Goal: Navigation & Orientation: Find specific page/section

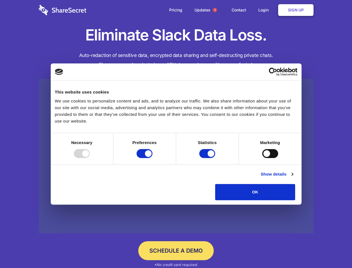
click at [90, 158] on div at bounding box center [82, 153] width 16 height 9
click at [153, 158] on input "Preferences" at bounding box center [145, 153] width 16 height 9
checkbox input "false"
click at [208, 158] on input "Statistics" at bounding box center [207, 153] width 16 height 9
checkbox input "false"
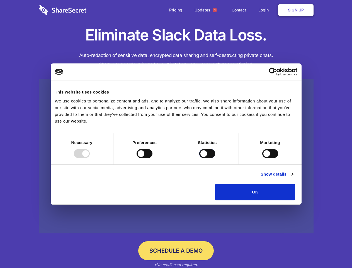
checkbox input "false"
click at [262, 158] on input "Marketing" at bounding box center [270, 153] width 16 height 9
checkbox input "true"
click at [293, 177] on link "Show details" at bounding box center [277, 174] width 32 height 7
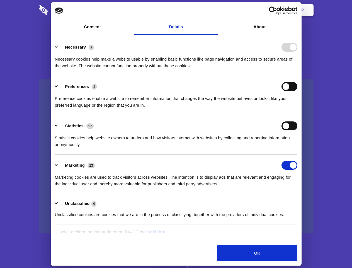
click at [297, 115] on li "Preferences 4 Preference cookies enable a website to remember information that …" at bounding box center [176, 95] width 243 height 39
click at [215, 10] on span "1" at bounding box center [215, 10] width 4 height 4
